Goal: Book appointment/travel/reservation

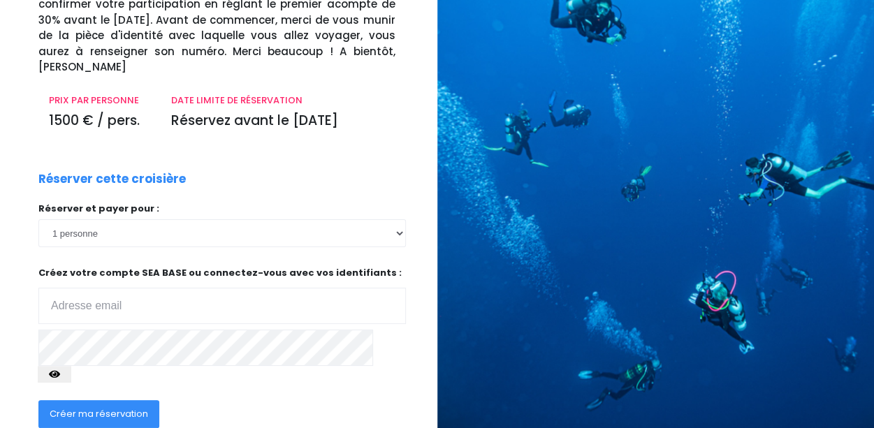
scroll to position [254, 0]
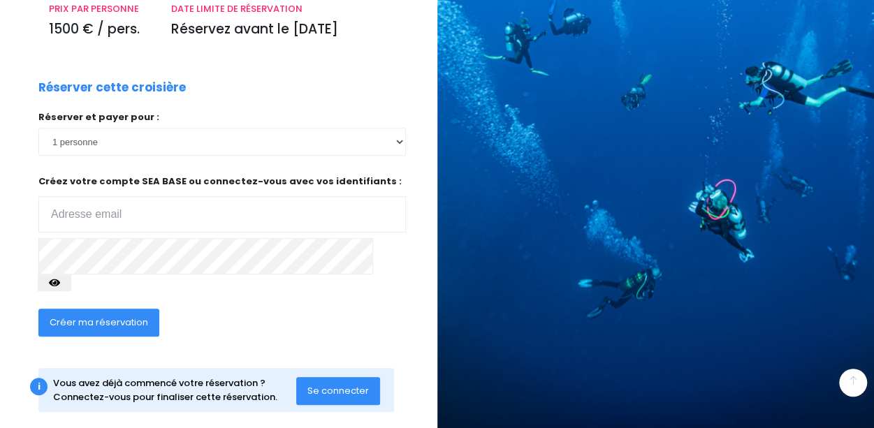
type input "rojusami@gmail.com"
click at [326, 384] on span "Se connecter" at bounding box center [337, 390] width 61 height 13
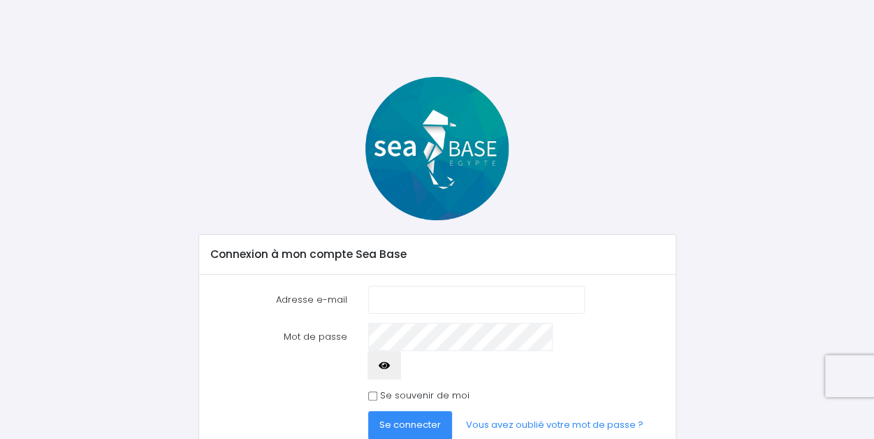
type input "rojusami@gmail.com"
click at [423, 418] on span "Se connecter" at bounding box center [409, 424] width 61 height 13
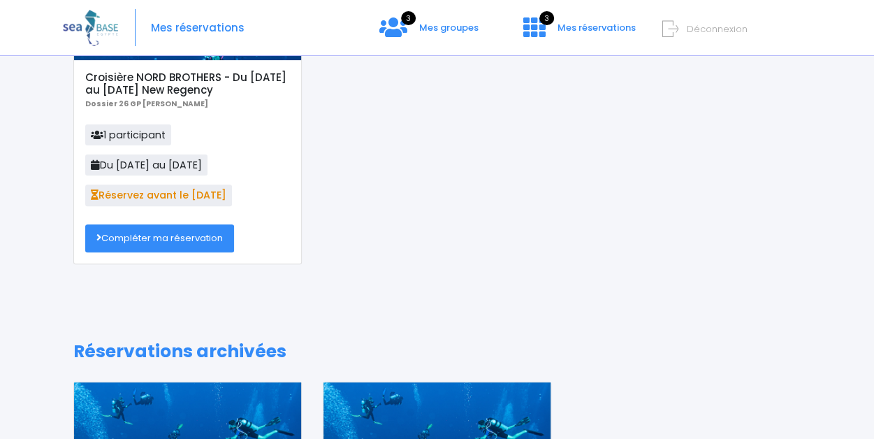
scroll to position [210, 0]
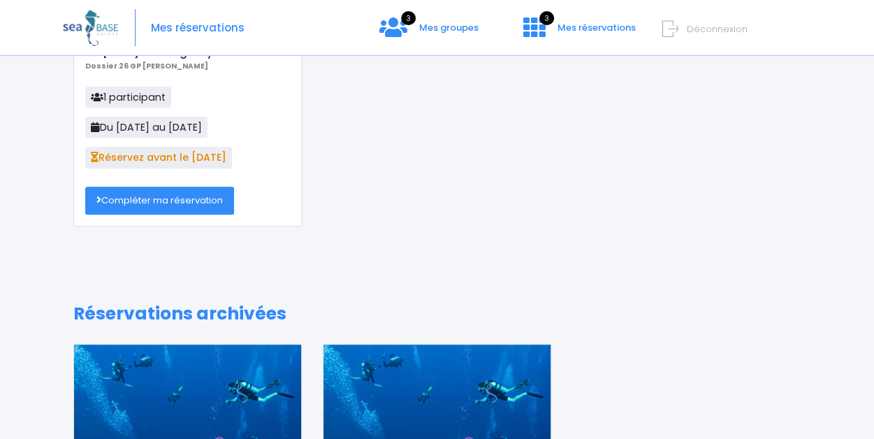
click at [183, 200] on link "Compléter ma réservation" at bounding box center [159, 201] width 149 height 28
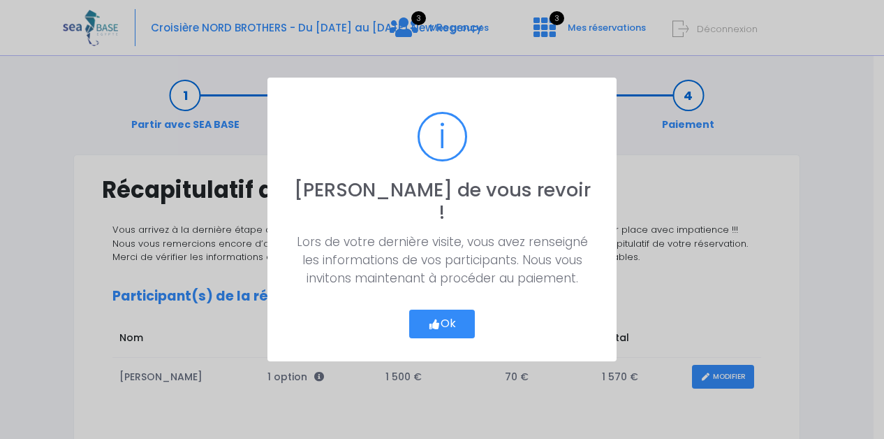
click at [453, 309] on button "Ok" at bounding box center [442, 323] width 66 height 29
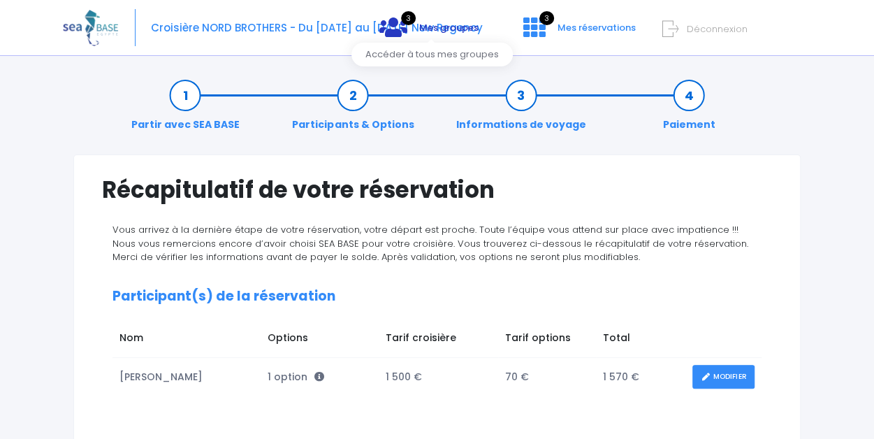
click at [428, 29] on span "Mes groupes" at bounding box center [448, 27] width 59 height 13
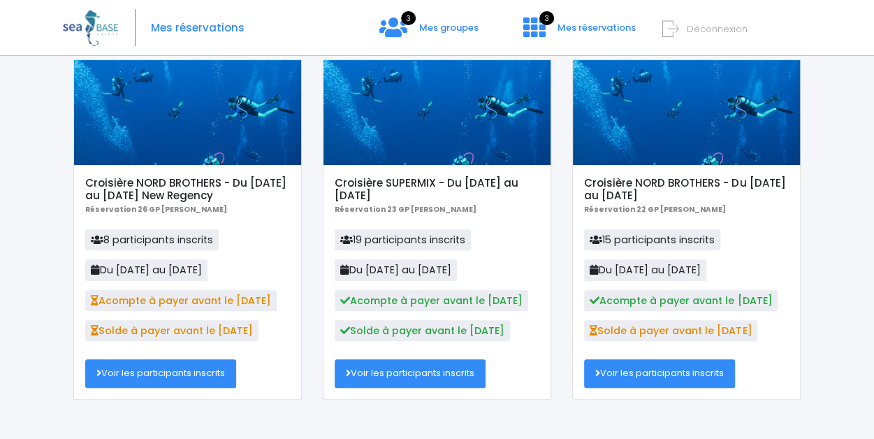
scroll to position [126, 0]
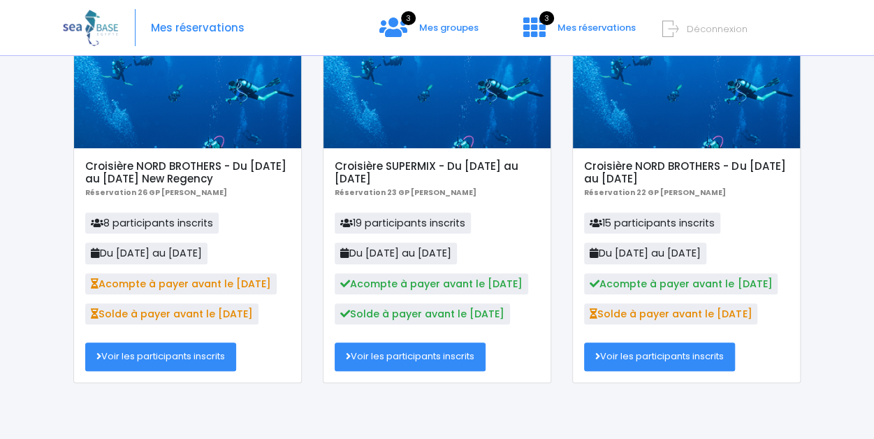
click at [172, 358] on link "Voir les participants inscrits" at bounding box center [160, 356] width 151 height 28
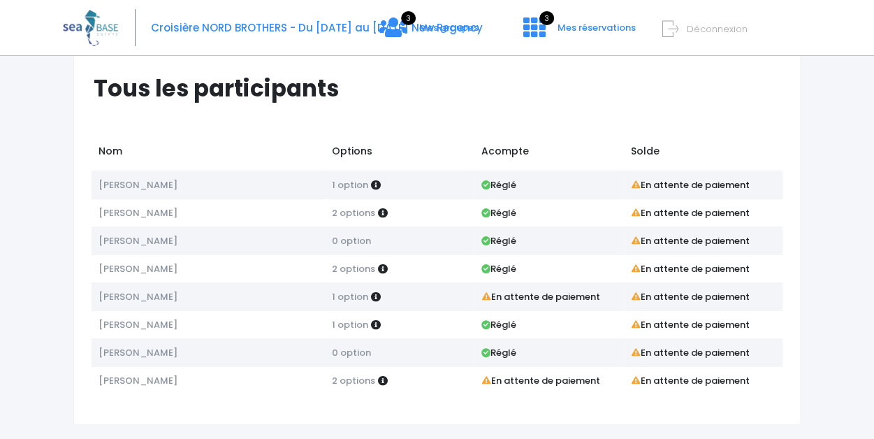
scroll to position [51, 0]
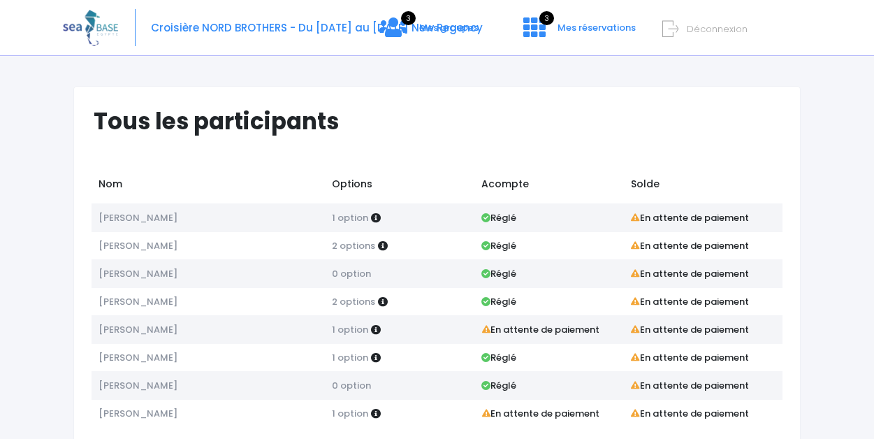
scroll to position [51, 0]
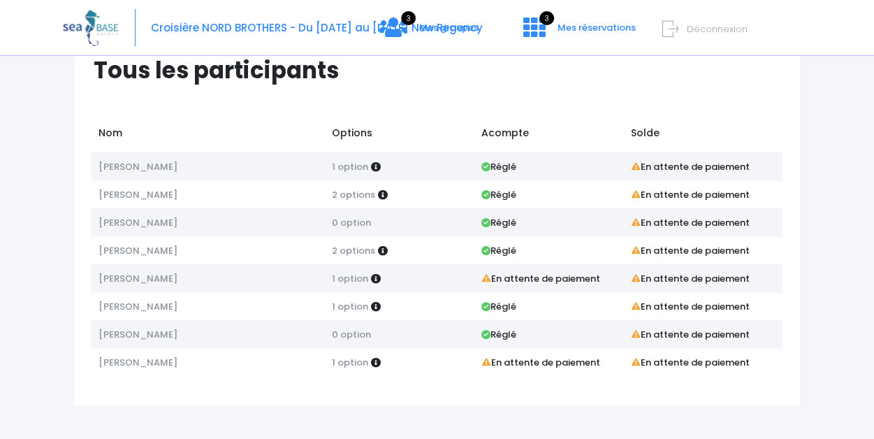
click at [841, 413] on div "Notre plateforme de réservation n'est pas compatible avec votre appareil. Veuil…" at bounding box center [437, 195] width 874 height 493
click at [616, 23] on span "Mes réservations" at bounding box center [596, 27] width 78 height 13
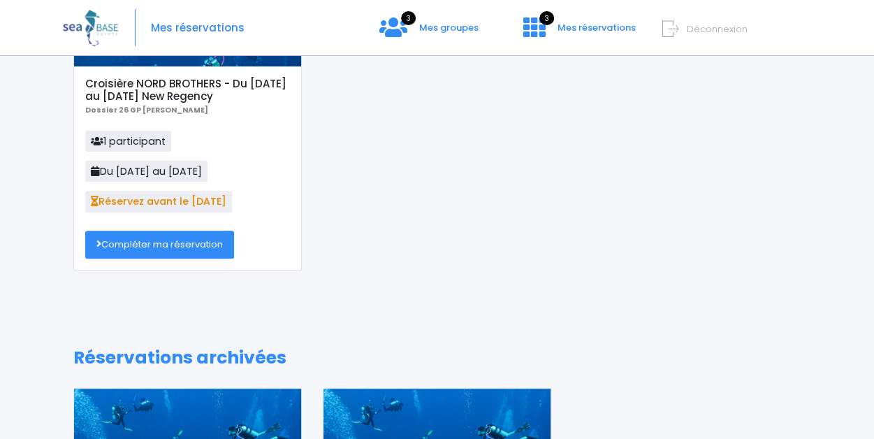
scroll to position [165, 0]
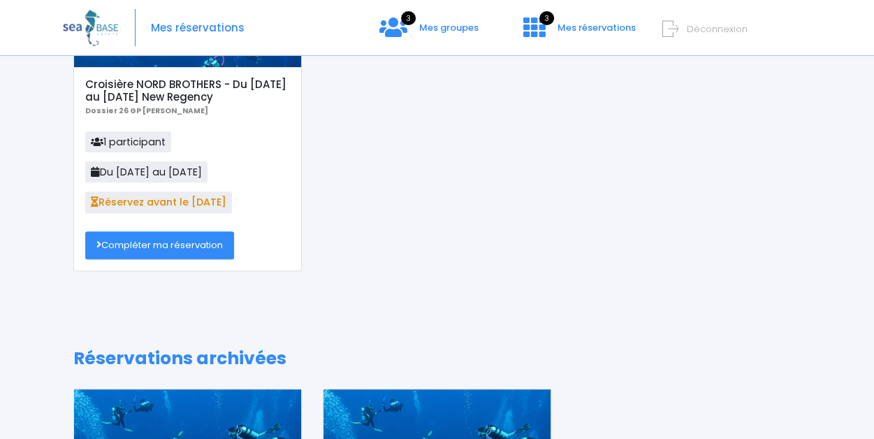
click at [198, 245] on link "Compléter ma réservation" at bounding box center [159, 245] width 149 height 28
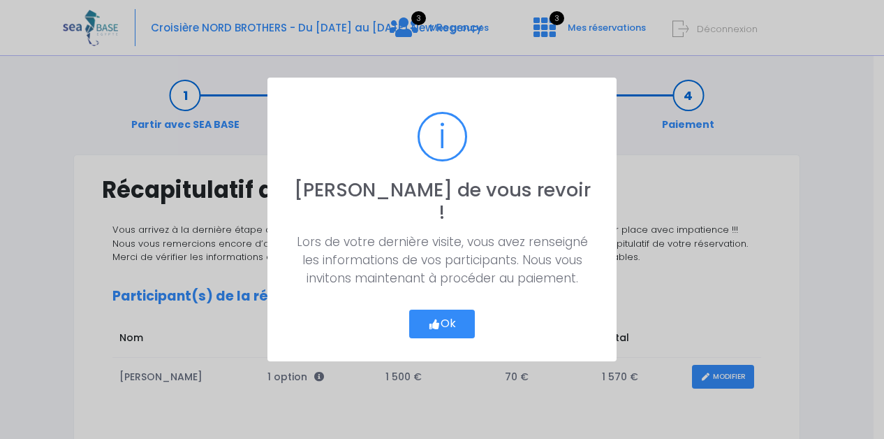
click at [451, 309] on button "Ok" at bounding box center [442, 323] width 66 height 29
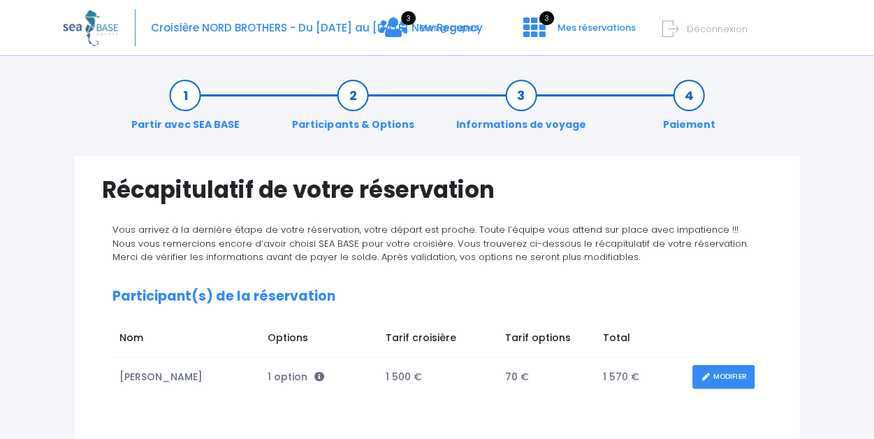
click at [724, 374] on link "MODIFIER" at bounding box center [723, 377] width 62 height 24
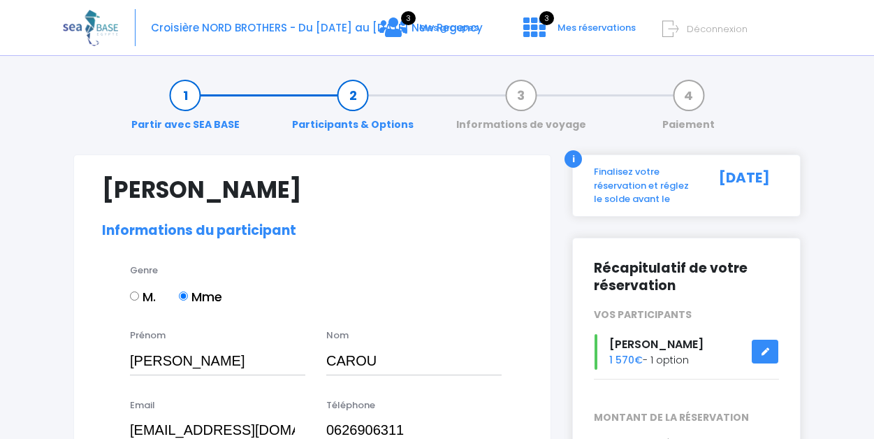
select select "N3"
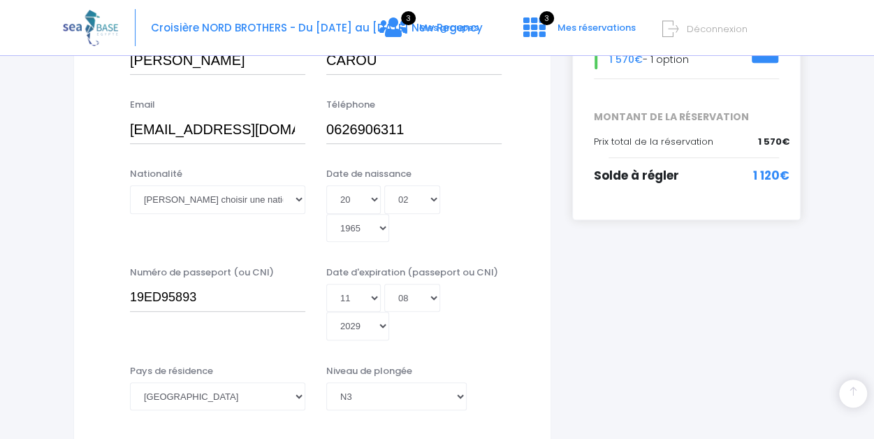
scroll to position [279, 0]
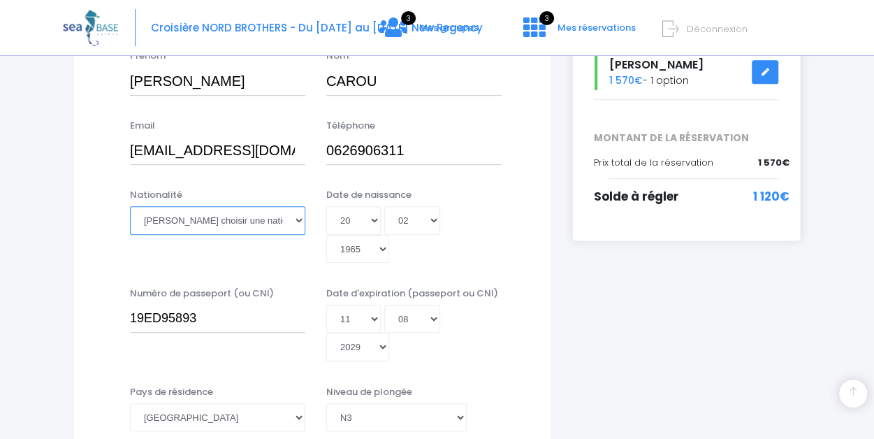
click at [286, 217] on select "Veuillez choisir une nationalité Afghane Albanaise Algerienne Allemande America…" at bounding box center [217, 220] width 175 height 28
select select "Française"
click at [130, 206] on select "Veuillez choisir une nationalité Afghane Albanaise Algerienne Allemande America…" at bounding box center [217, 220] width 175 height 28
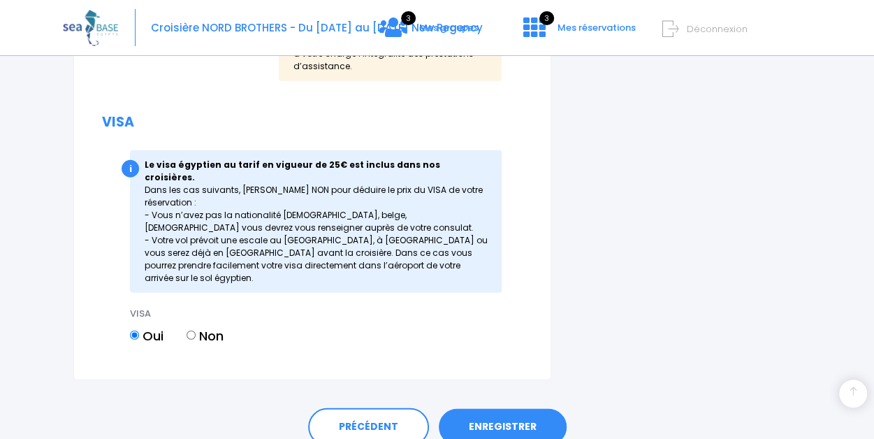
scroll to position [1884, 0]
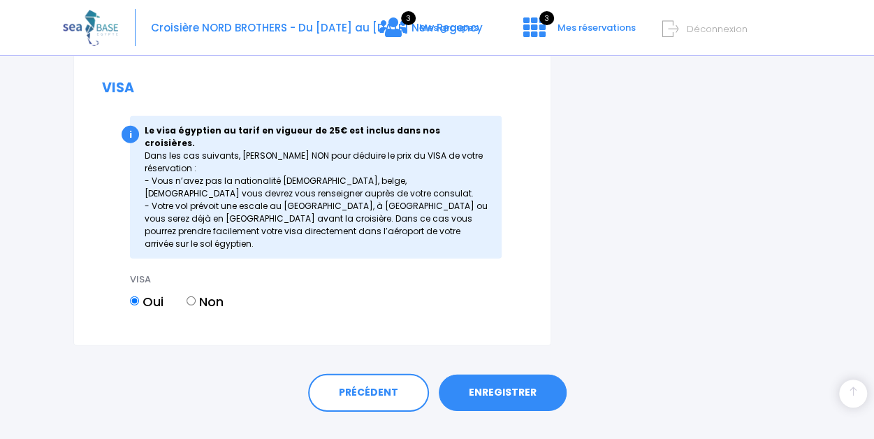
click at [495, 374] on link "ENREGISTRER" at bounding box center [503, 392] width 128 height 36
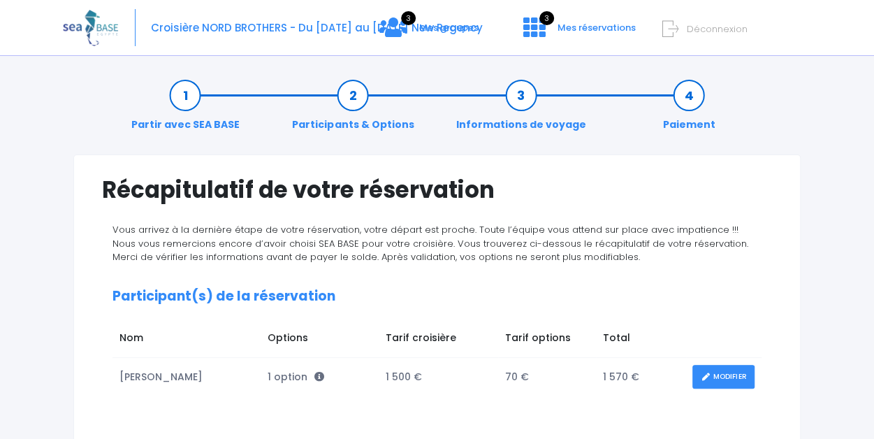
click at [488, 122] on link "Informations de voyage" at bounding box center [521, 110] width 144 height 44
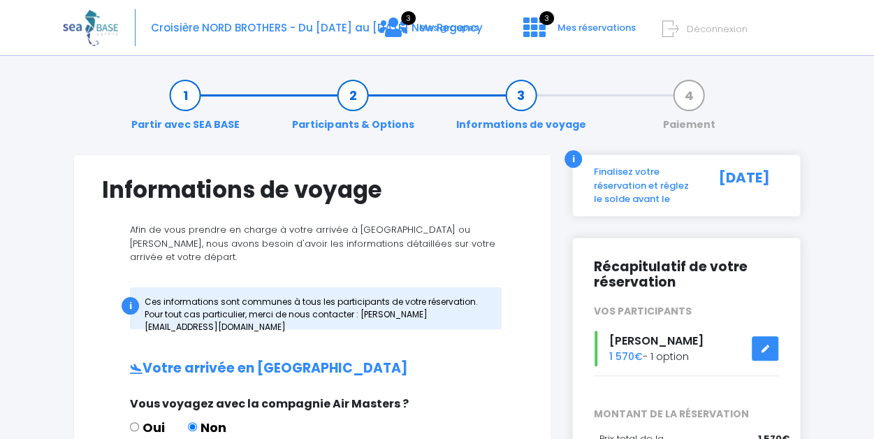
click at [486, 124] on link "Informations de voyage" at bounding box center [521, 110] width 144 height 44
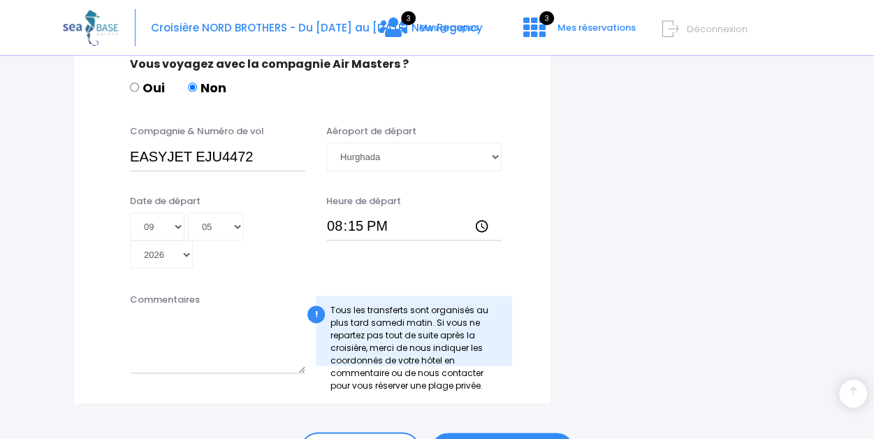
scroll to position [807, 0]
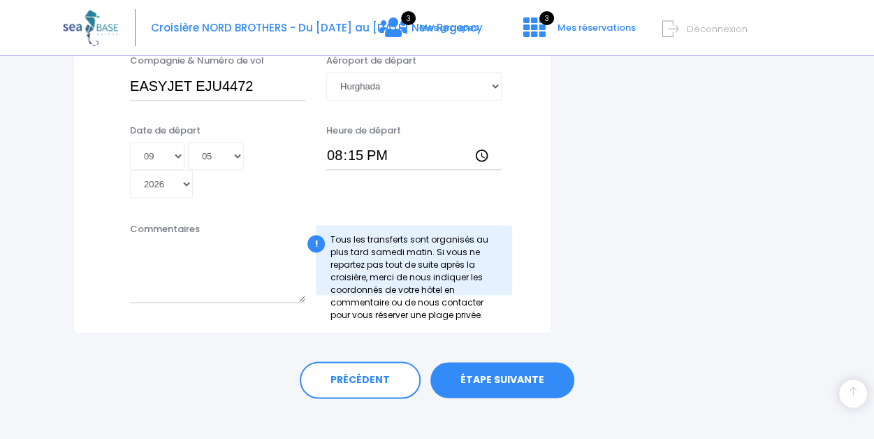
click at [509, 363] on link "ÉTAPE SUIVANTE" at bounding box center [502, 380] width 144 height 36
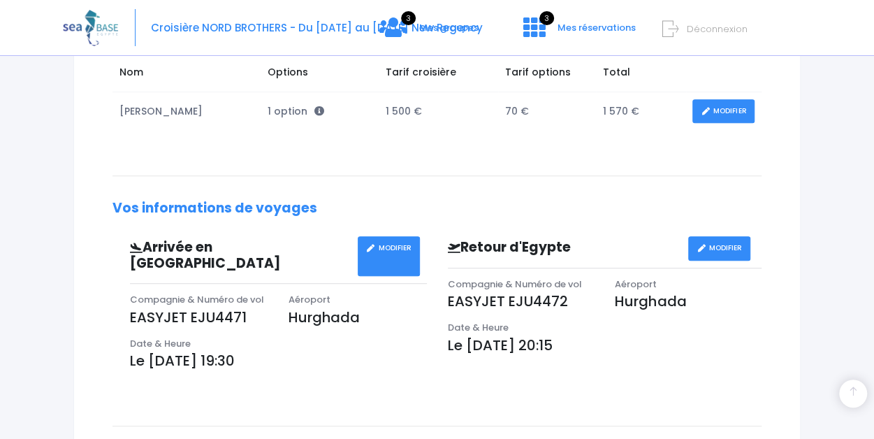
scroll to position [261, 0]
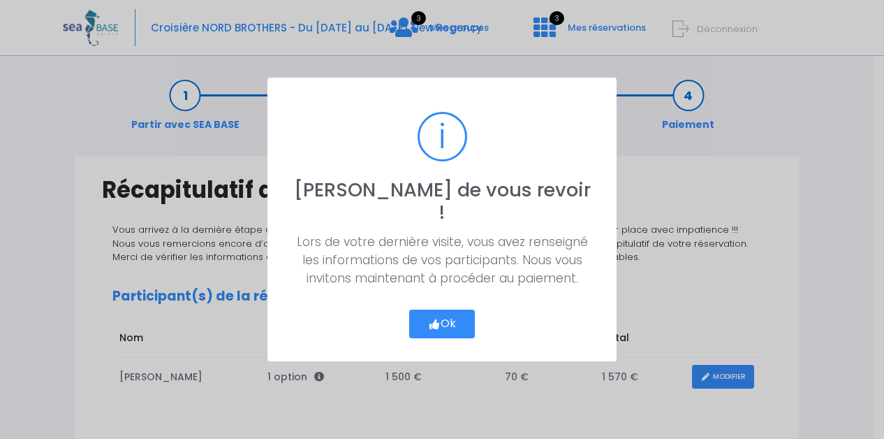
click at [465, 316] on button "Ok" at bounding box center [442, 323] width 66 height 29
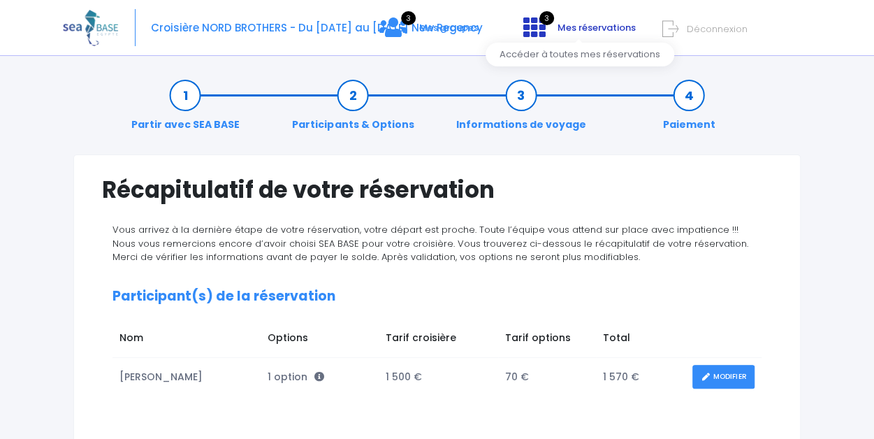
click at [597, 24] on span "Mes réservations" at bounding box center [596, 27] width 78 height 13
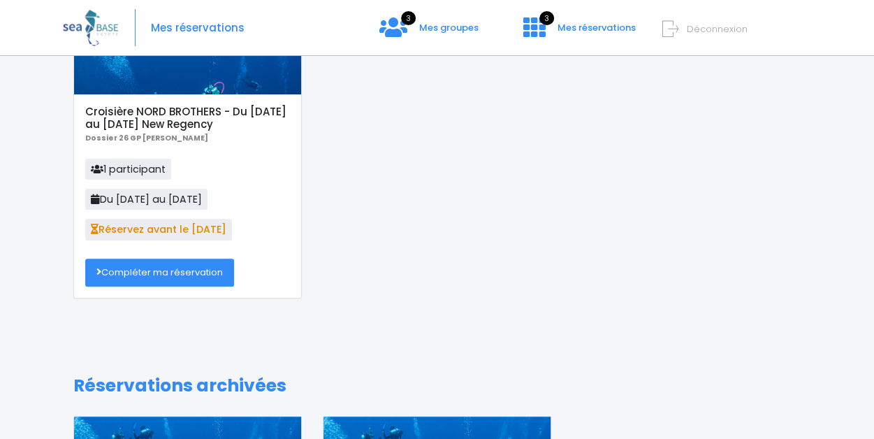
scroll to position [140, 0]
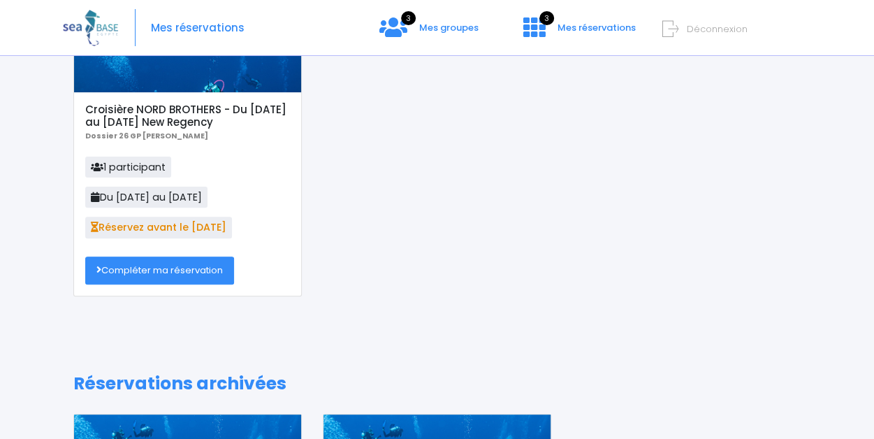
click at [199, 276] on link "Compléter ma réservation" at bounding box center [159, 270] width 149 height 28
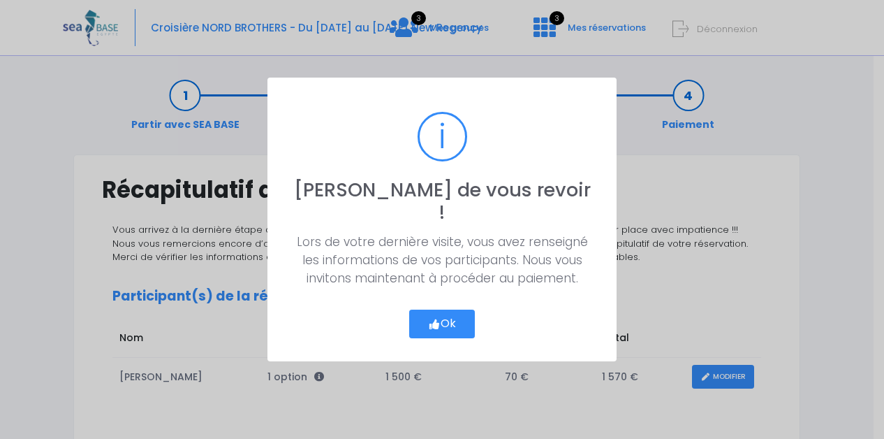
click at [439, 312] on button "Ok" at bounding box center [442, 323] width 66 height 29
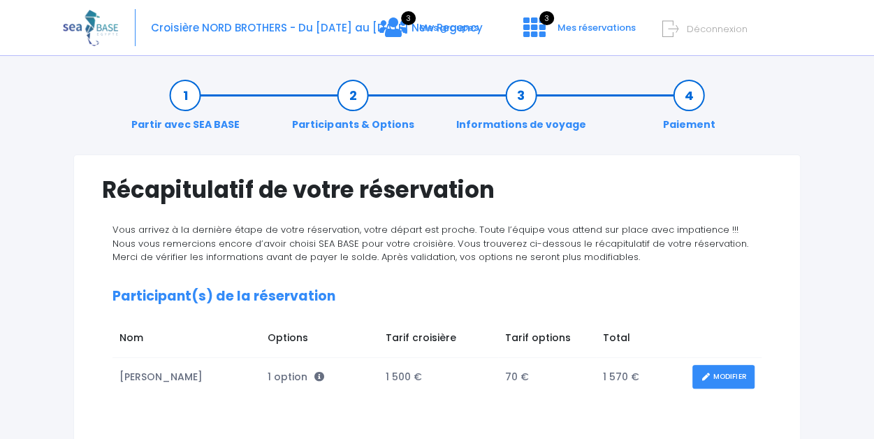
click at [729, 374] on link "MODIFIER" at bounding box center [723, 377] width 62 height 24
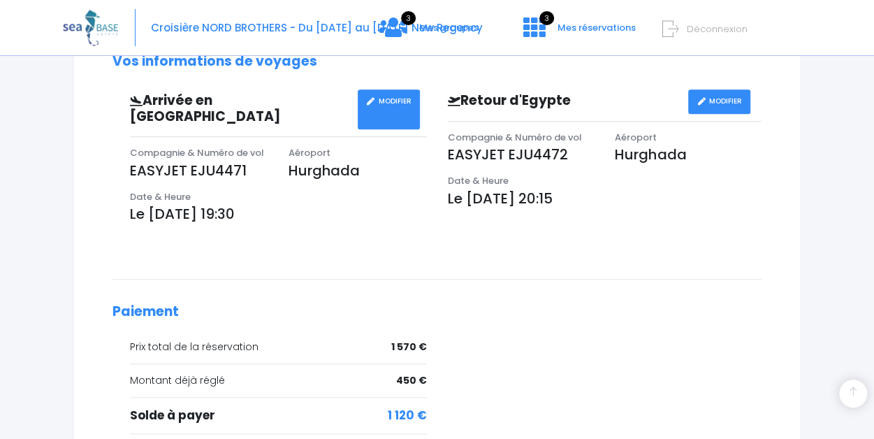
scroll to position [541, 0]
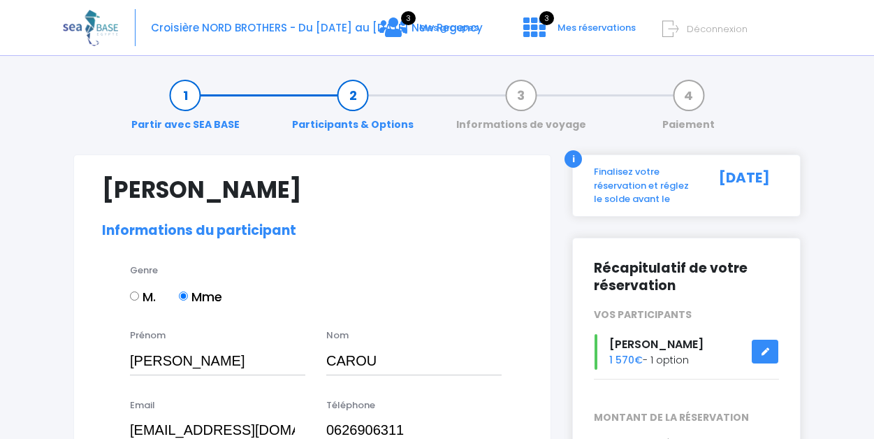
select select "N3"
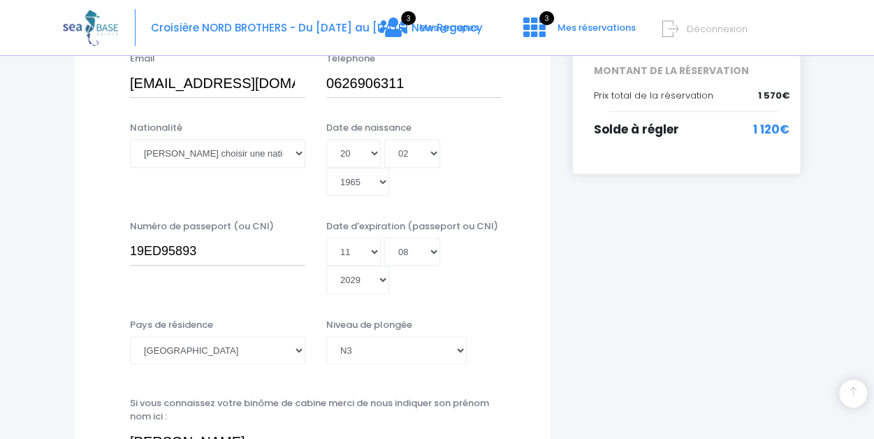
scroll to position [347, 0]
click at [233, 152] on select "Veuillez choisir une nationalité Afghane Albanaise Algerienne Allemande America…" at bounding box center [217, 152] width 175 height 28
select select "Française"
click at [130, 138] on select "Veuillez choisir une nationalité Afghane Albanaise Algerienne Allemande America…" at bounding box center [217, 152] width 175 height 28
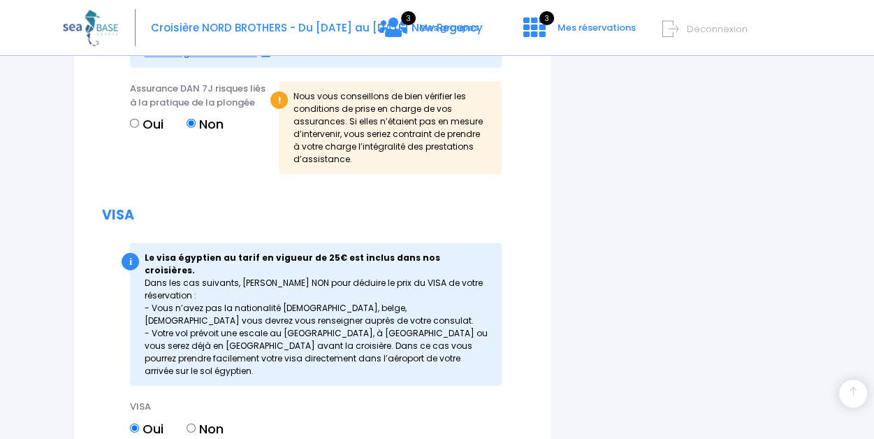
scroll to position [1884, 0]
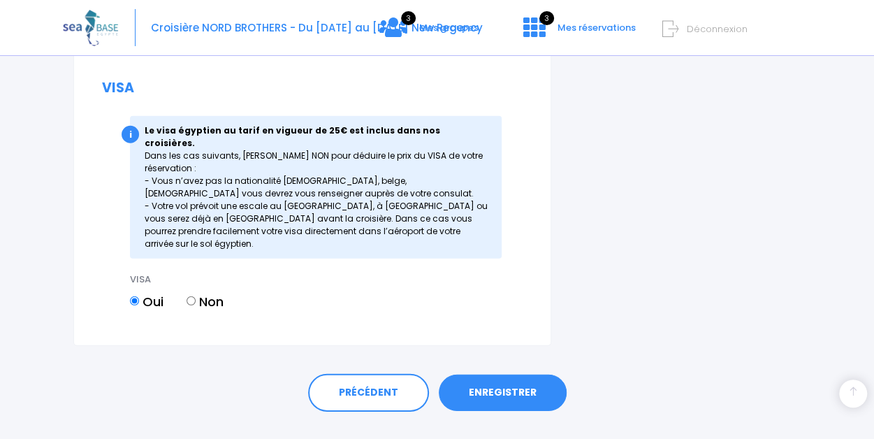
click at [488, 374] on link "ENREGISTRER" at bounding box center [503, 392] width 128 height 36
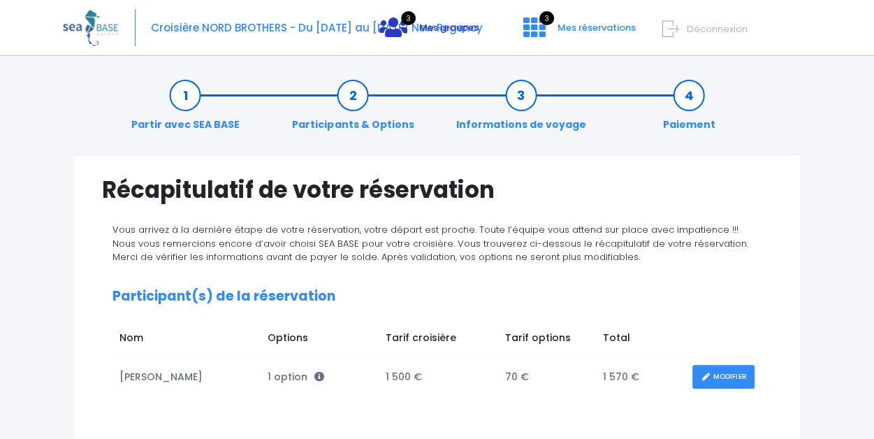
drag, startPoint x: 0, startPoint y: 0, endPoint x: 435, endPoint y: 24, distance: 435.9
click at [435, 24] on span "Mes groupes" at bounding box center [448, 27] width 59 height 13
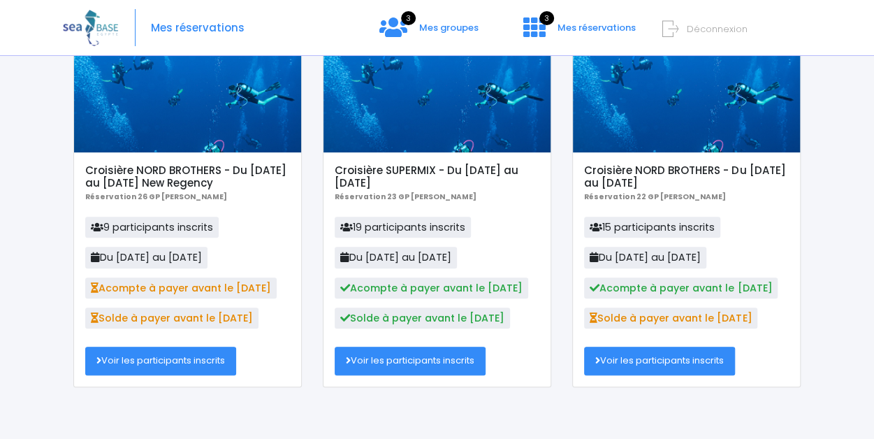
scroll to position [126, 0]
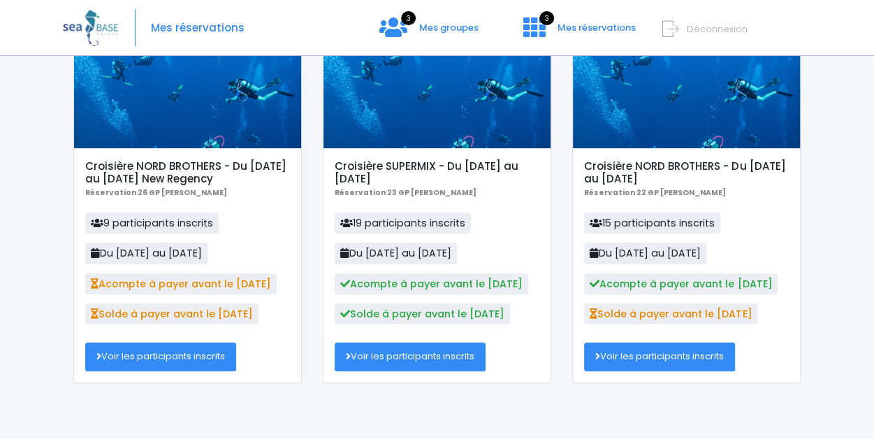
click at [173, 350] on link "Voir les participants inscrits" at bounding box center [160, 356] width 151 height 28
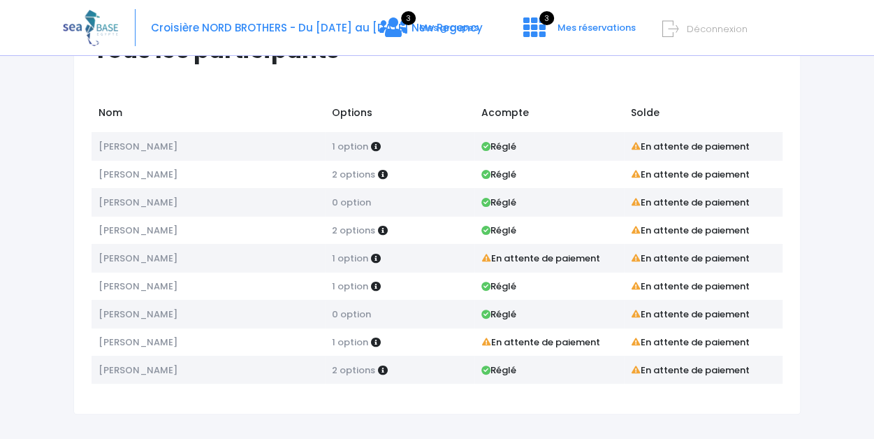
scroll to position [79, 0]
